Goal: Transaction & Acquisition: Book appointment/travel/reservation

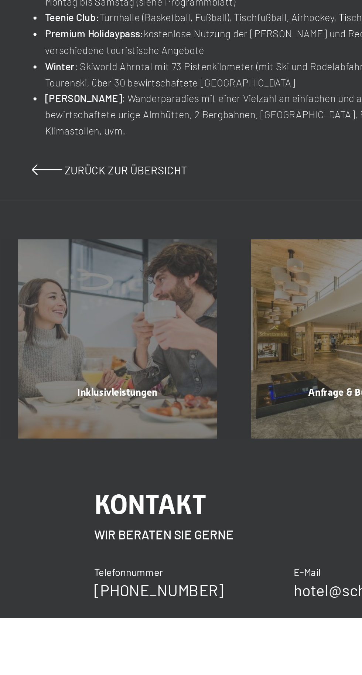
scroll to position [124, 0]
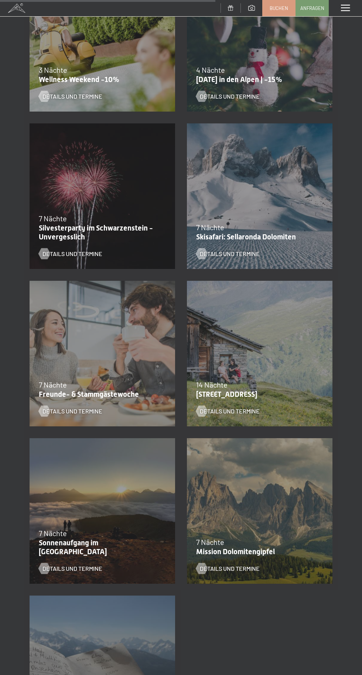
scroll to position [673, 0]
click at [249, 410] on span "Details und Termine" at bounding box center [230, 410] width 60 height 8
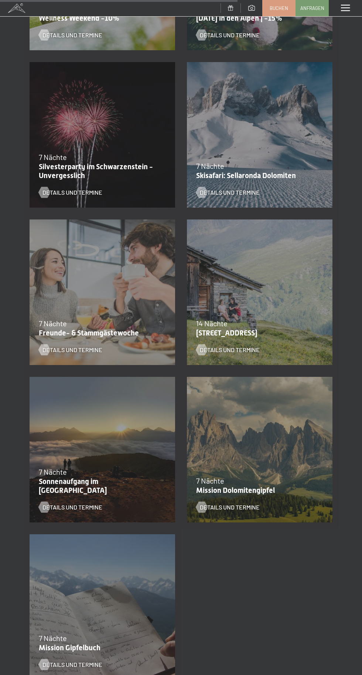
scroll to position [755, 0]
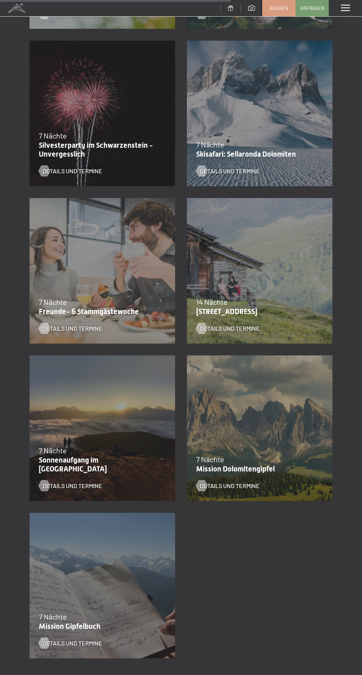
click at [241, 489] on span "Details und Termine" at bounding box center [230, 486] width 60 height 8
click at [242, 489] on span "Details und Termine" at bounding box center [230, 486] width 60 height 8
click at [88, 485] on span "Details und Termine" at bounding box center [72, 486] width 60 height 8
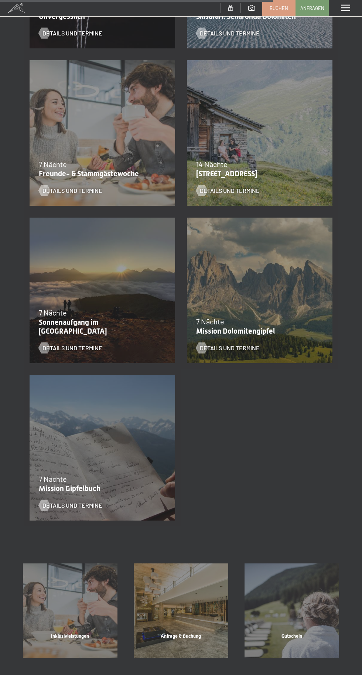
scroll to position [893, 0]
click at [76, 509] on span "Details und Termine" at bounding box center [72, 505] width 60 height 8
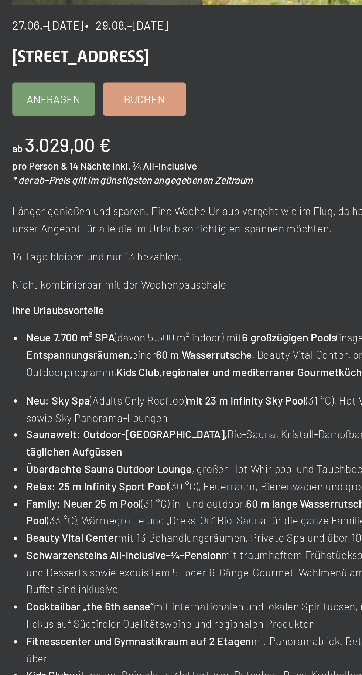
scroll to position [4, 0]
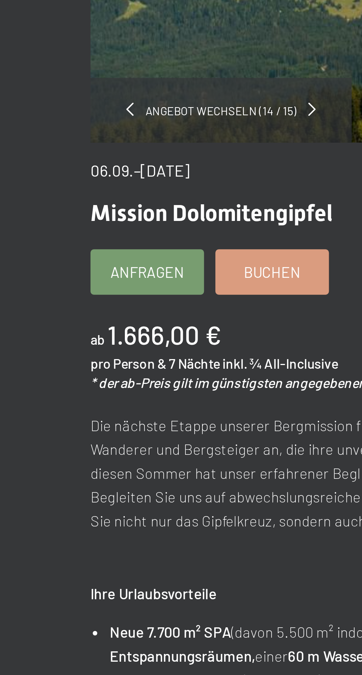
scroll to position [1, 0]
